Goal: Task Accomplishment & Management: Manage account settings

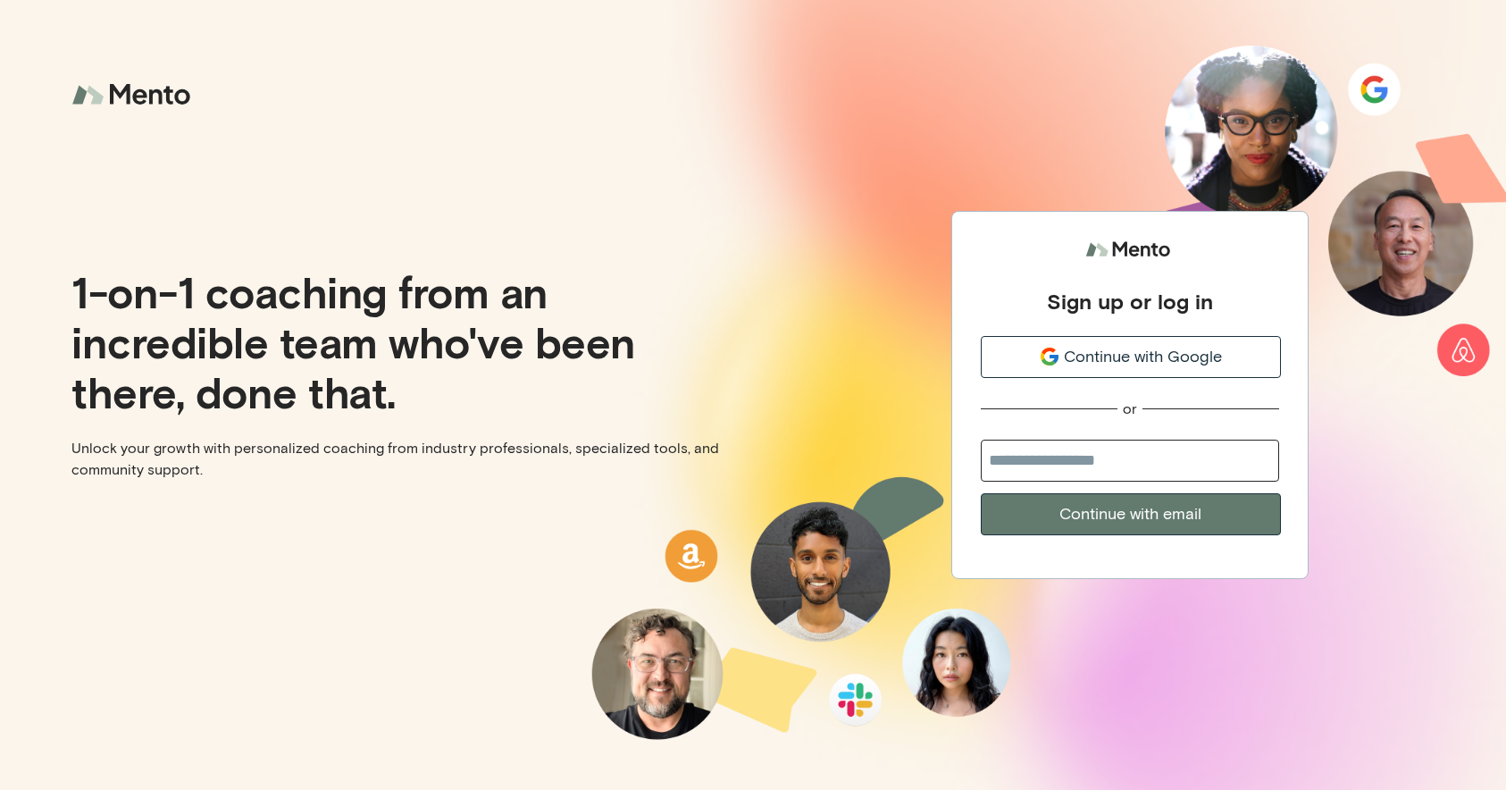
click at [1066, 366] on span "Continue with Google" at bounding box center [1143, 357] width 158 height 24
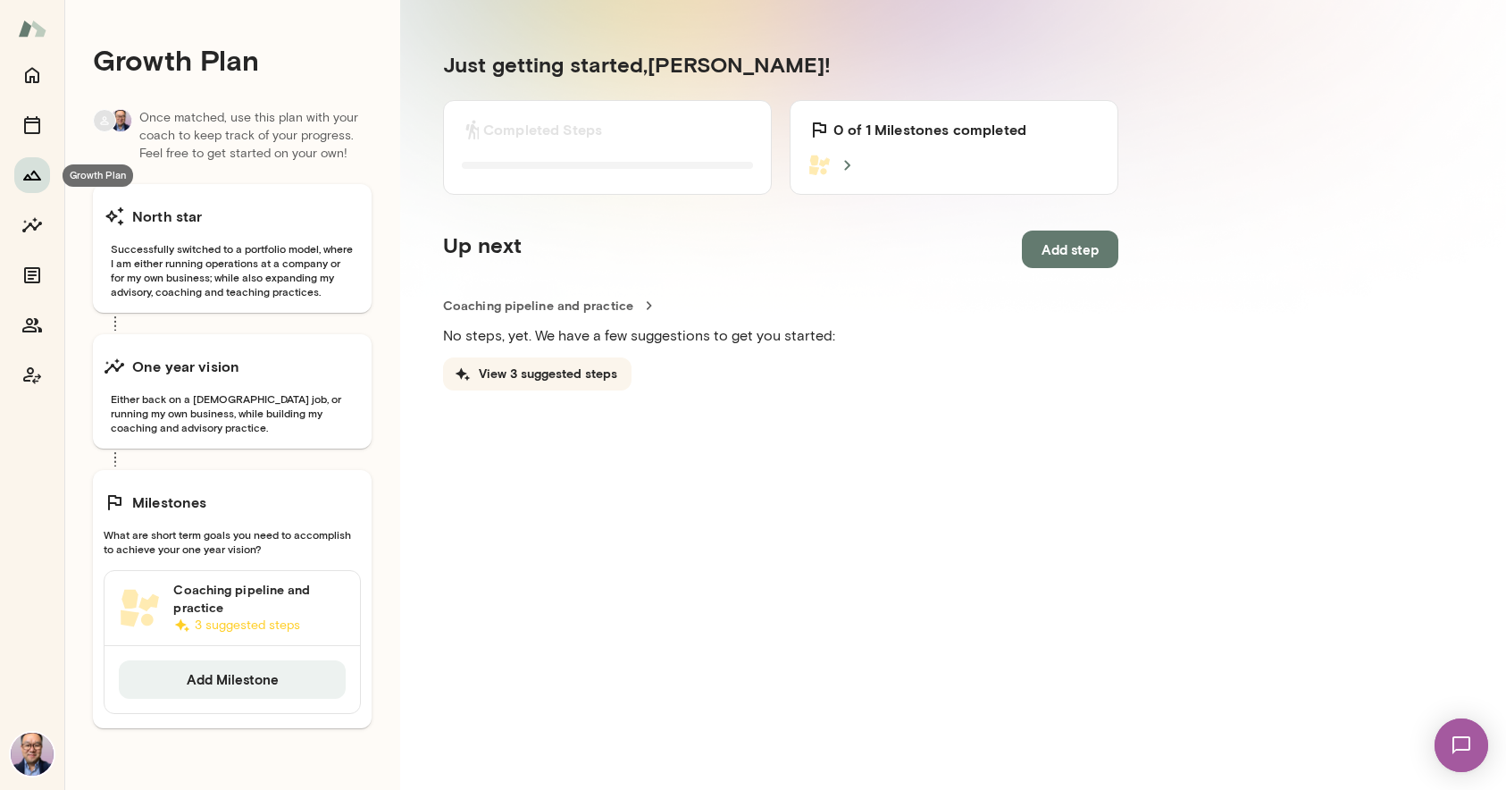
click at [43, 177] on button "Growth Plan" at bounding box center [32, 175] width 36 height 36
click at [29, 73] on icon "Home" at bounding box center [31, 74] width 21 height 21
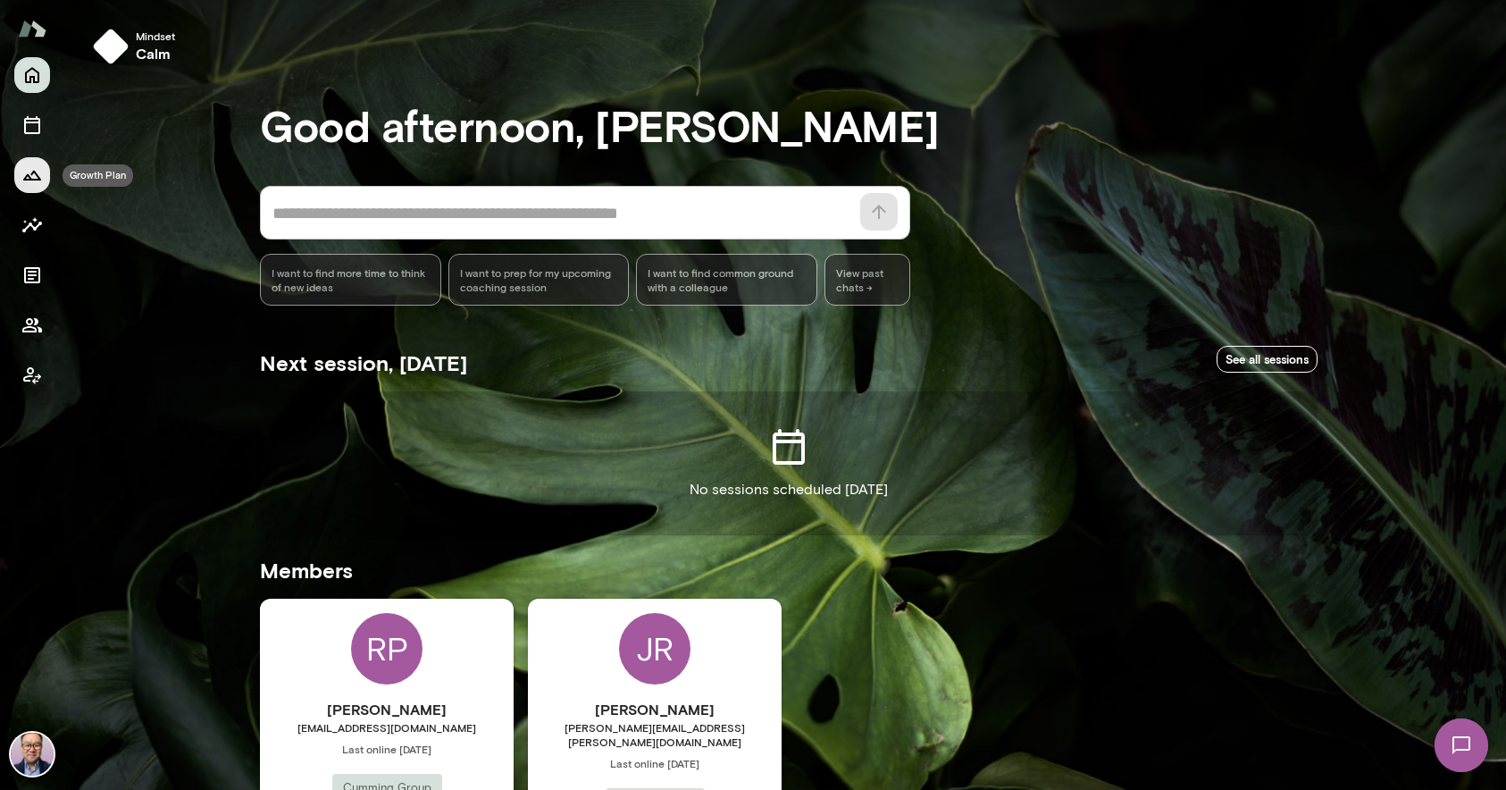
click at [37, 185] on icon "Growth Plan" at bounding box center [31, 174] width 21 height 21
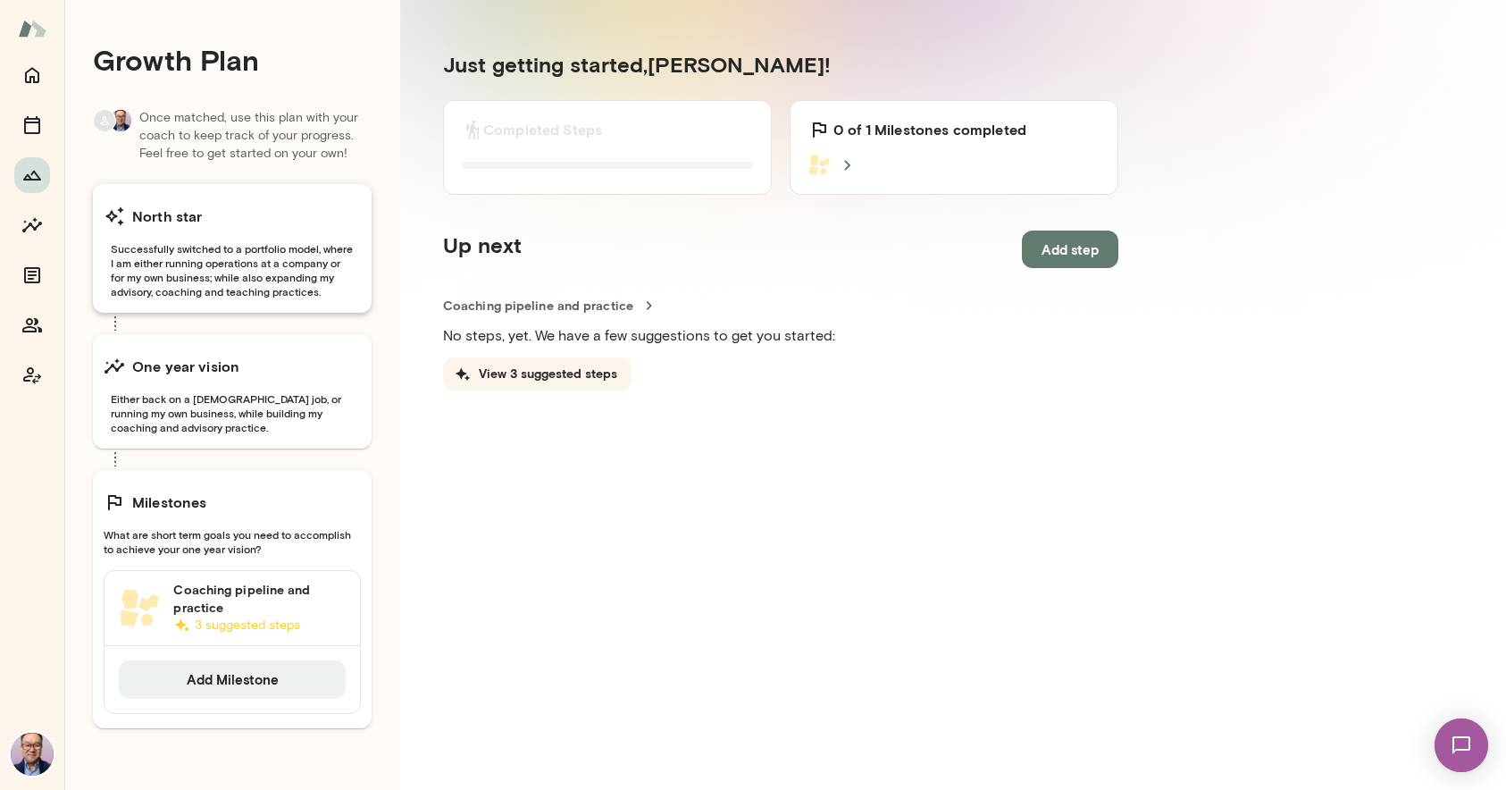
click at [293, 226] on div "North star" at bounding box center [232, 216] width 257 height 36
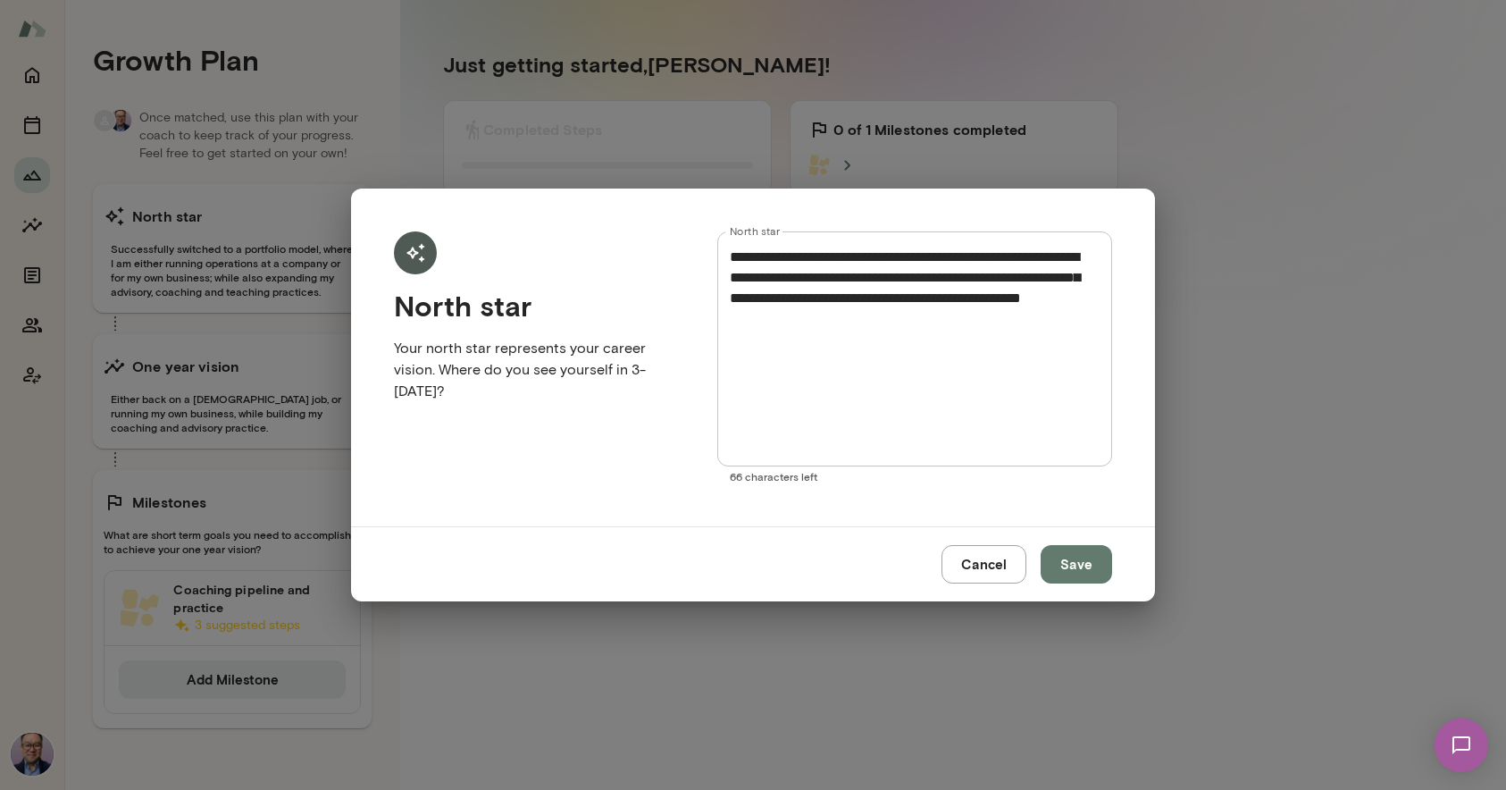
scroll to position [0, 1]
click at [581, 398] on p "Your north star represents your career vision. Where do you see yourself in 3-5…" at bounding box center [538, 370] width 288 height 64
drag, startPoint x: 581, startPoint y: 391, endPoint x: 378, endPoint y: 349, distance: 207.1
click at [378, 349] on div "**********" at bounding box center [753, 358] width 804 height 338
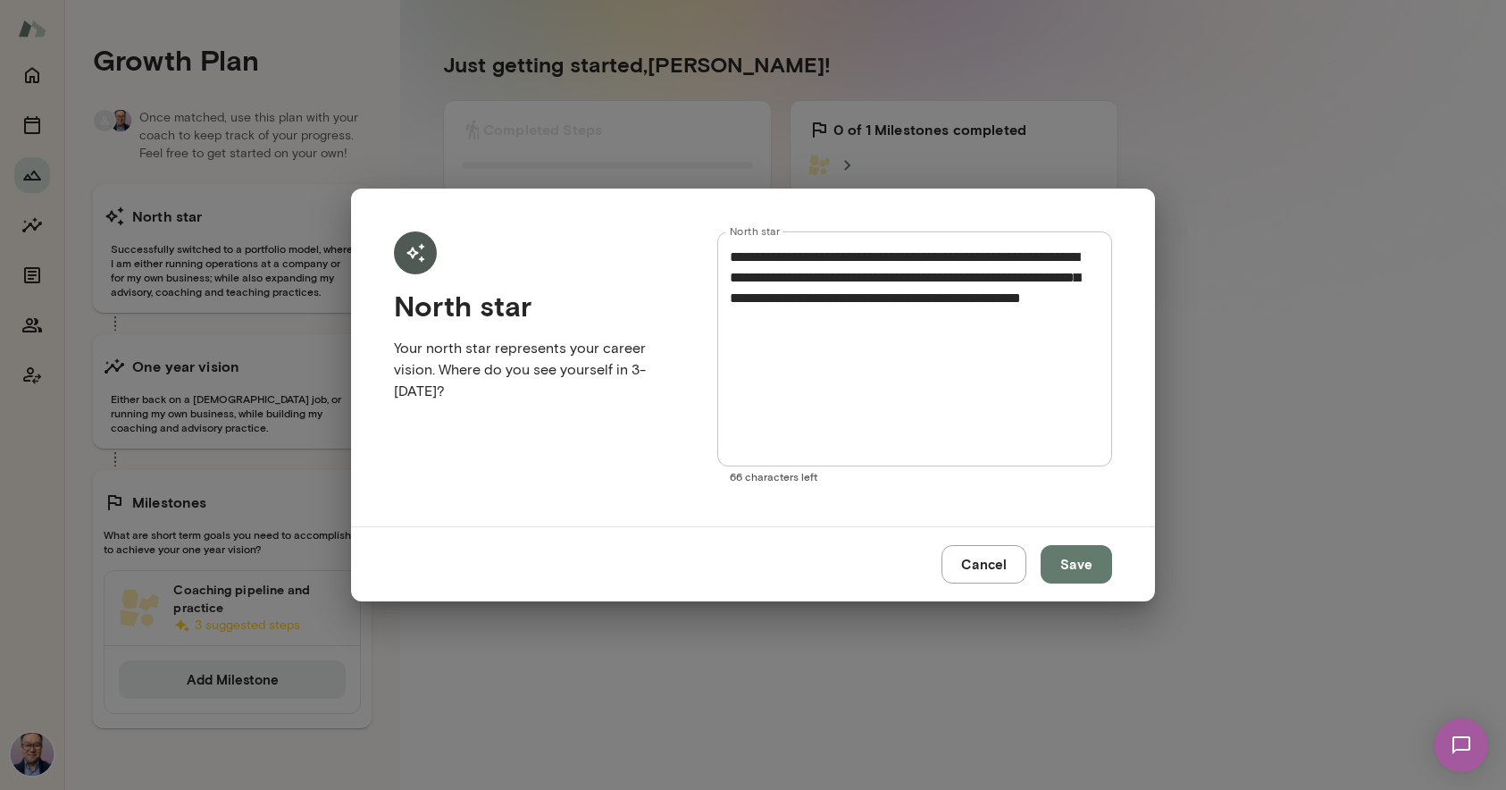
copy p "Your north star represents your career vision. Where do you see yourself in 3-5…"
click at [964, 563] on button "Cancel" at bounding box center [984, 564] width 85 height 38
